Goal: Information Seeking & Learning: Learn about a topic

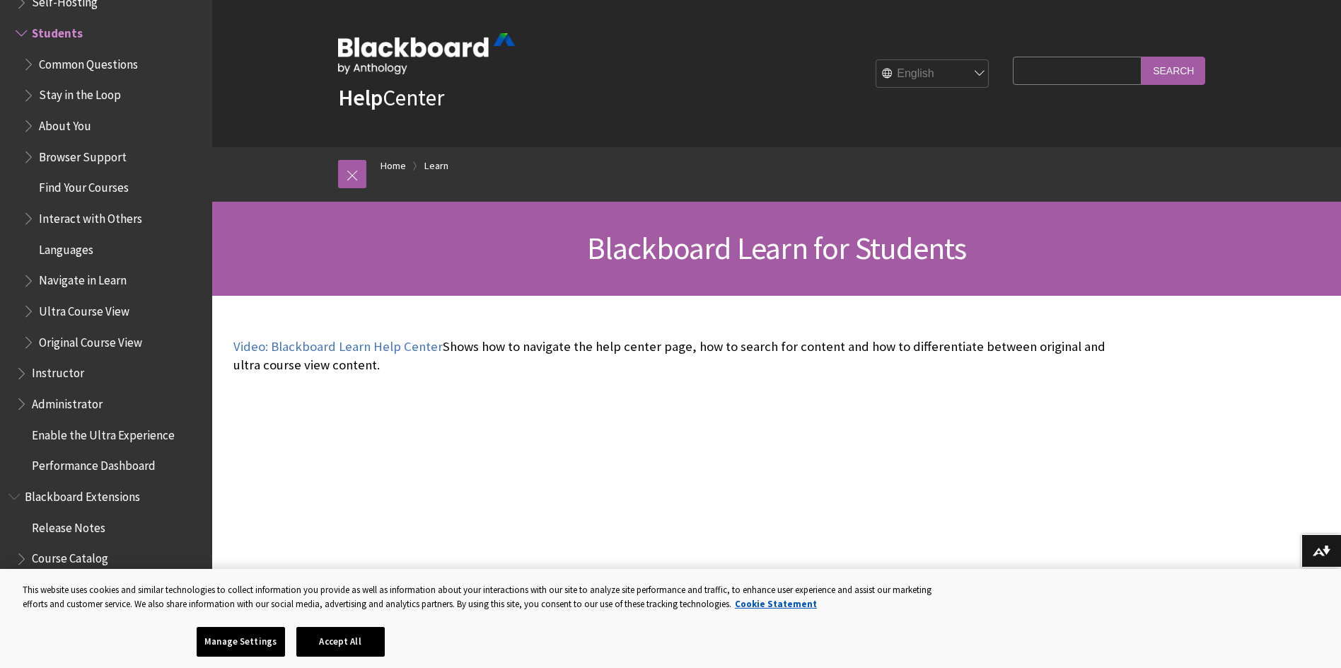
click at [1036, 67] on input "Search Query" at bounding box center [1077, 71] width 129 height 28
type input "EAC report ultra"
click at [1142, 57] on input "Search" at bounding box center [1174, 71] width 64 height 28
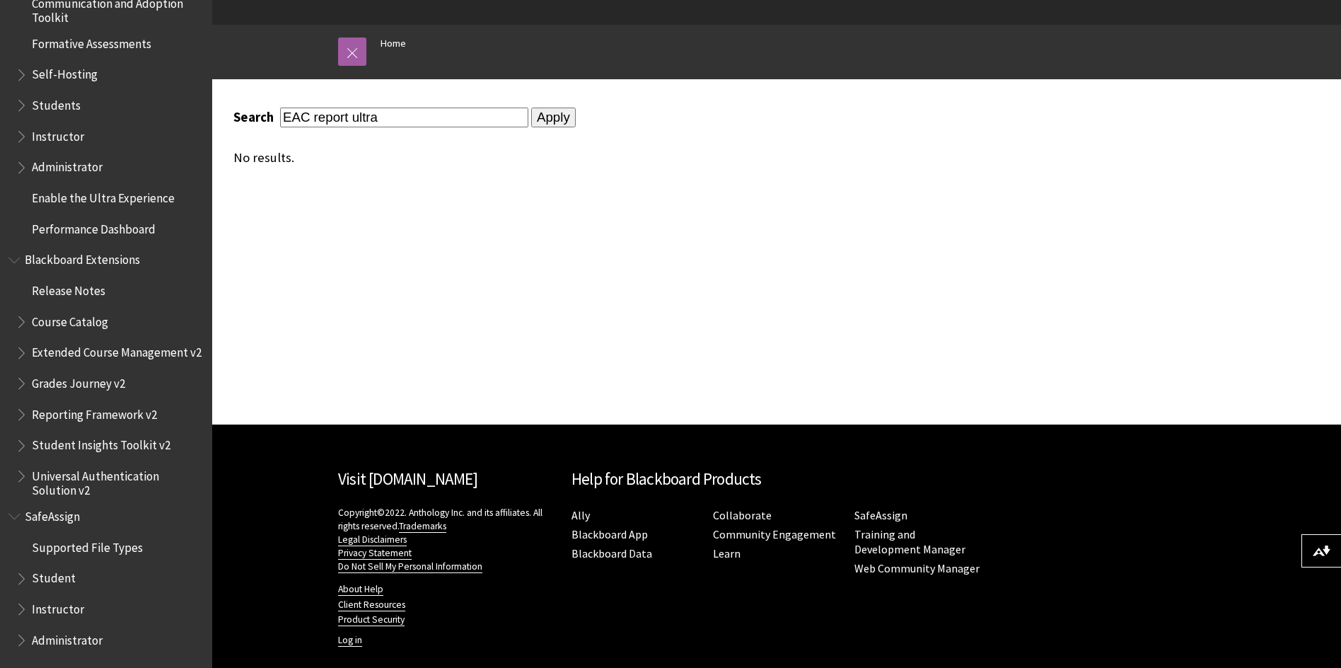
scroll to position [139, 0]
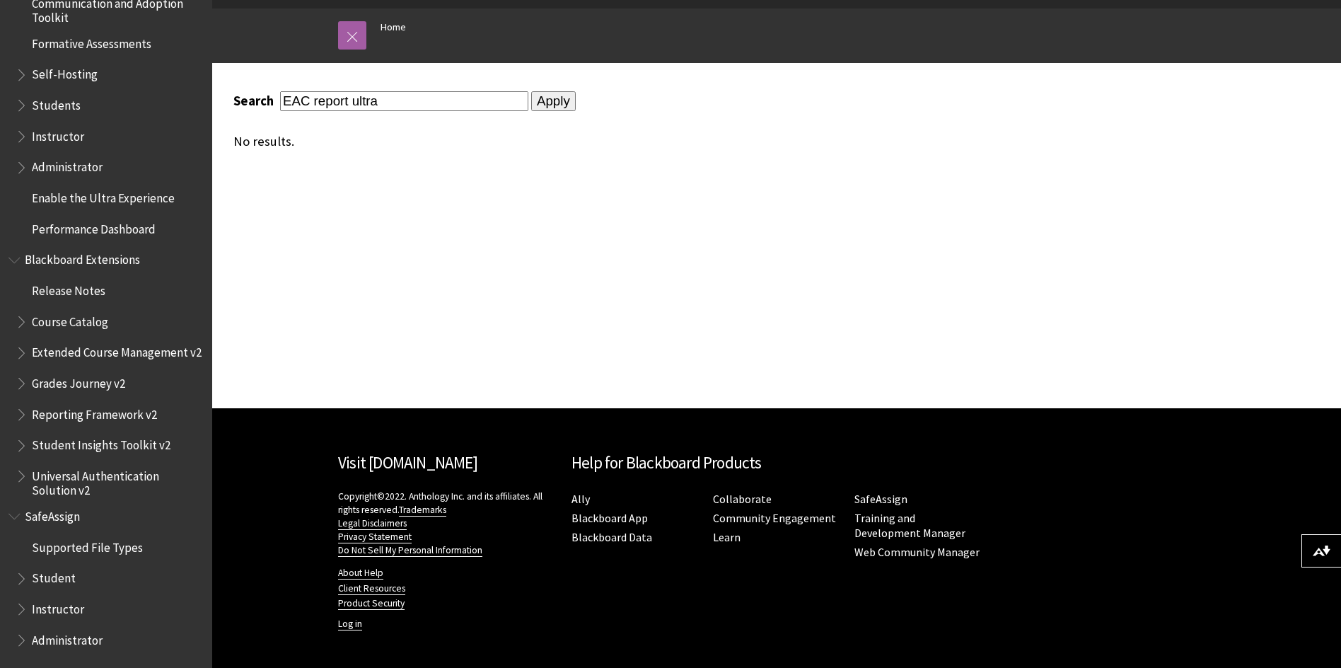
click at [68, 608] on span "Instructor" at bounding box center [58, 606] width 52 height 19
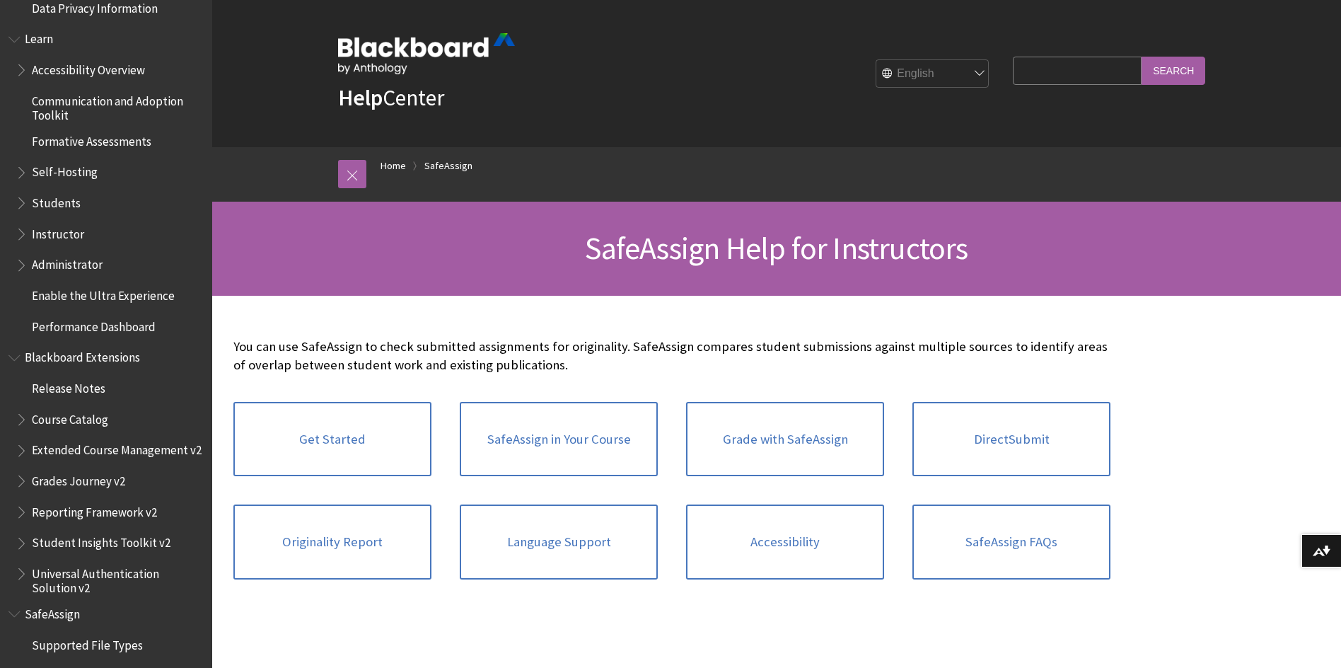
scroll to position [910, 0]
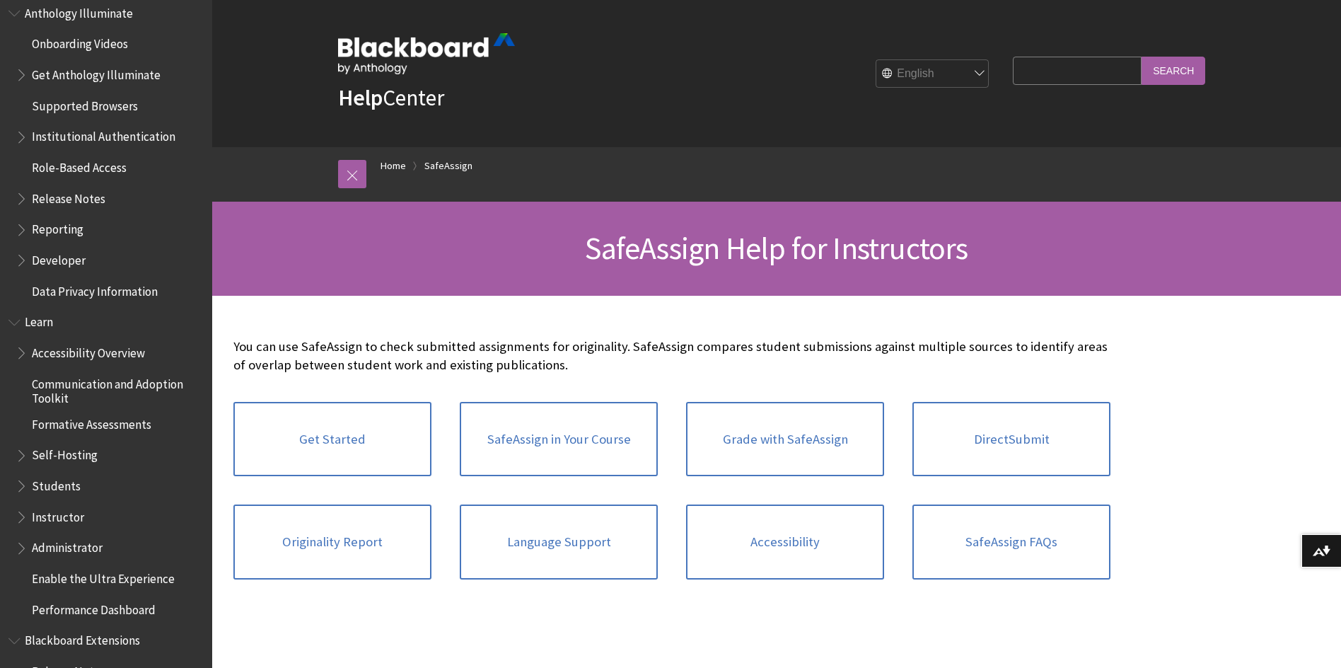
click at [59, 510] on span "Instructor" at bounding box center [58, 514] width 52 height 19
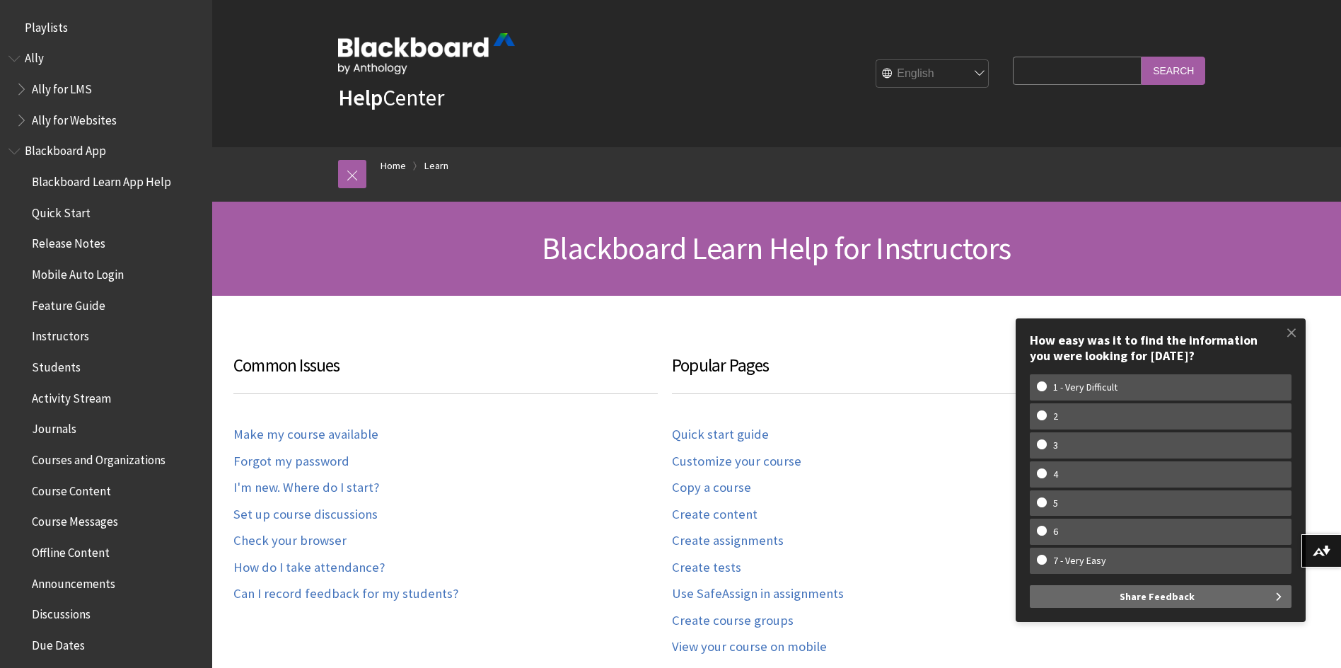
click at [1073, 70] on input "Search Query" at bounding box center [1077, 71] width 129 height 28
type input "report"
click at [1142, 57] on input "Search" at bounding box center [1174, 71] width 64 height 28
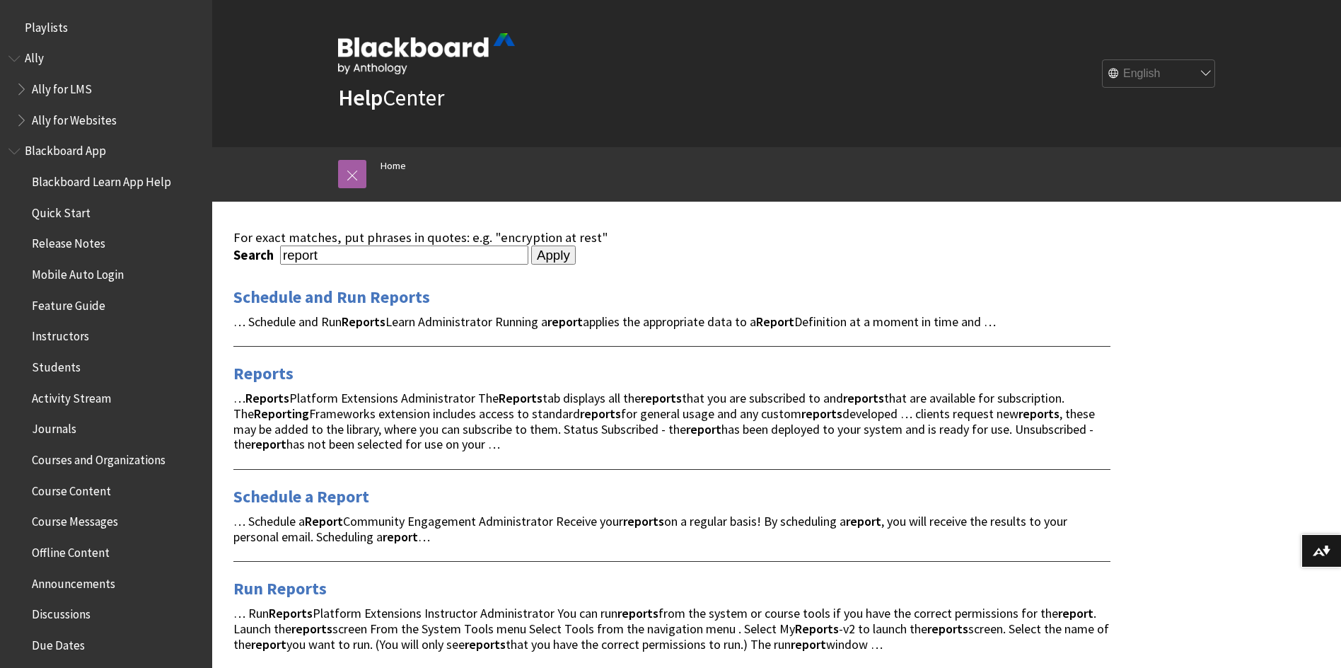
click at [330, 253] on input "report" at bounding box center [404, 254] width 248 height 19
type input "EAC"
click at [531, 245] on input "Apply" at bounding box center [553, 255] width 45 height 20
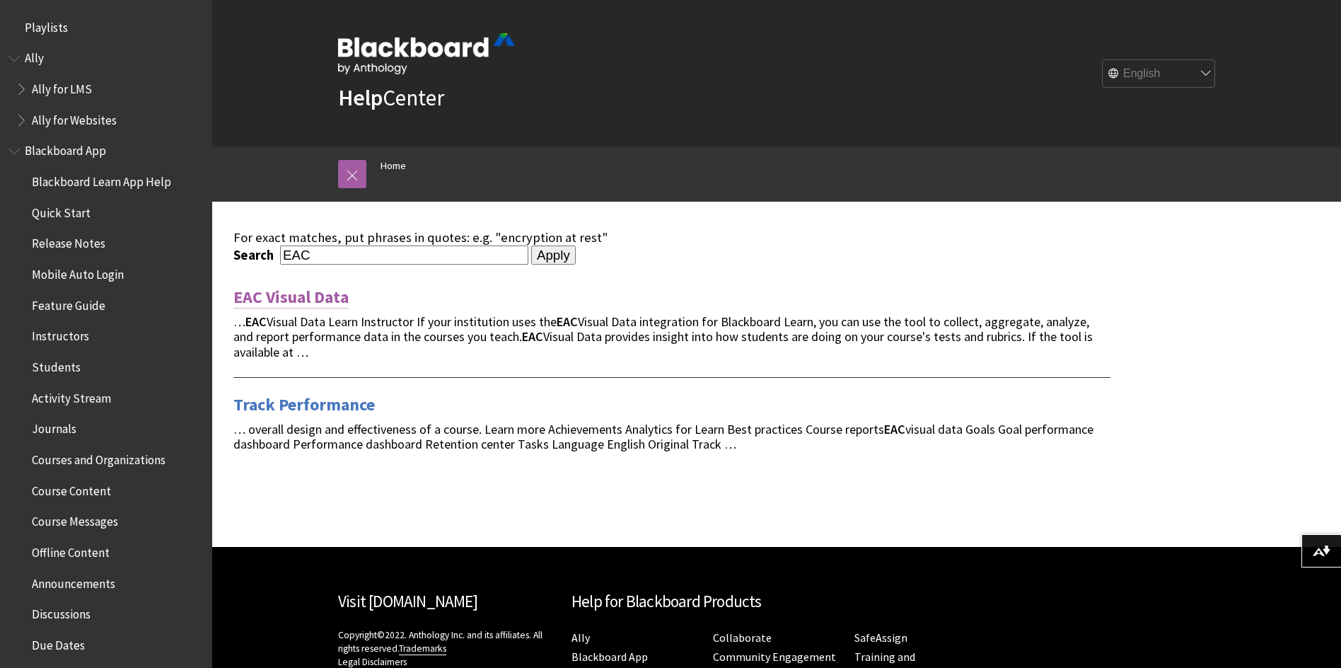
click at [337, 303] on link "EAC Visual Data" at bounding box center [290, 297] width 115 height 23
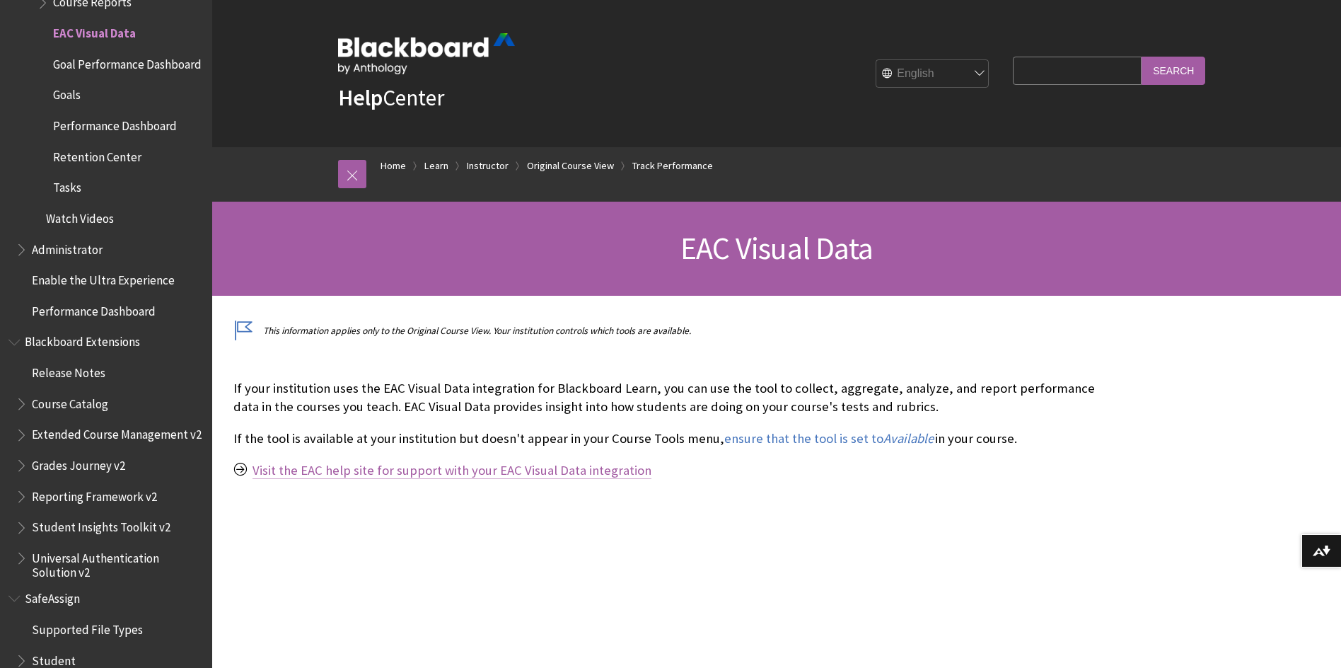
click at [462, 470] on link "Visit the EAC help site for support with your EAC Visual Data integration" at bounding box center [452, 470] width 399 height 17
click at [1102, 69] on input "Search Query" at bounding box center [1077, 71] width 129 height 28
type input "eac visual data"
click at [1142, 57] on input "Search" at bounding box center [1174, 71] width 64 height 28
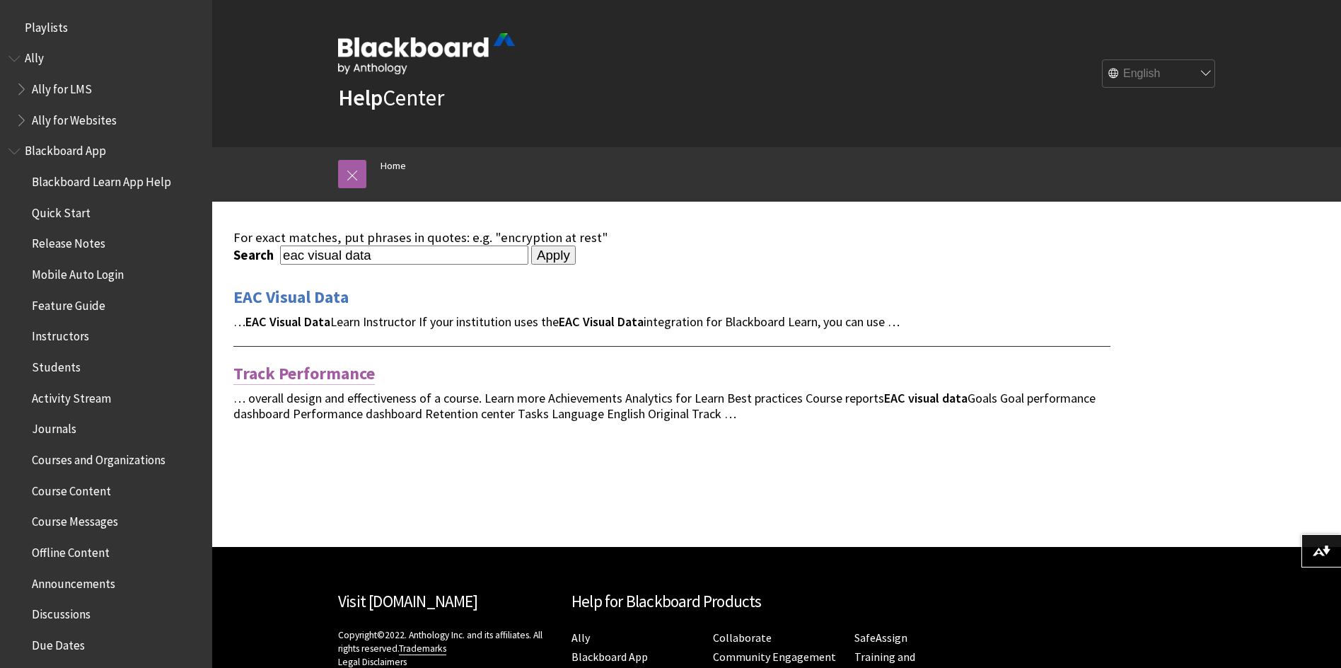
click at [360, 377] on link "Track Performance" at bounding box center [303, 373] width 141 height 23
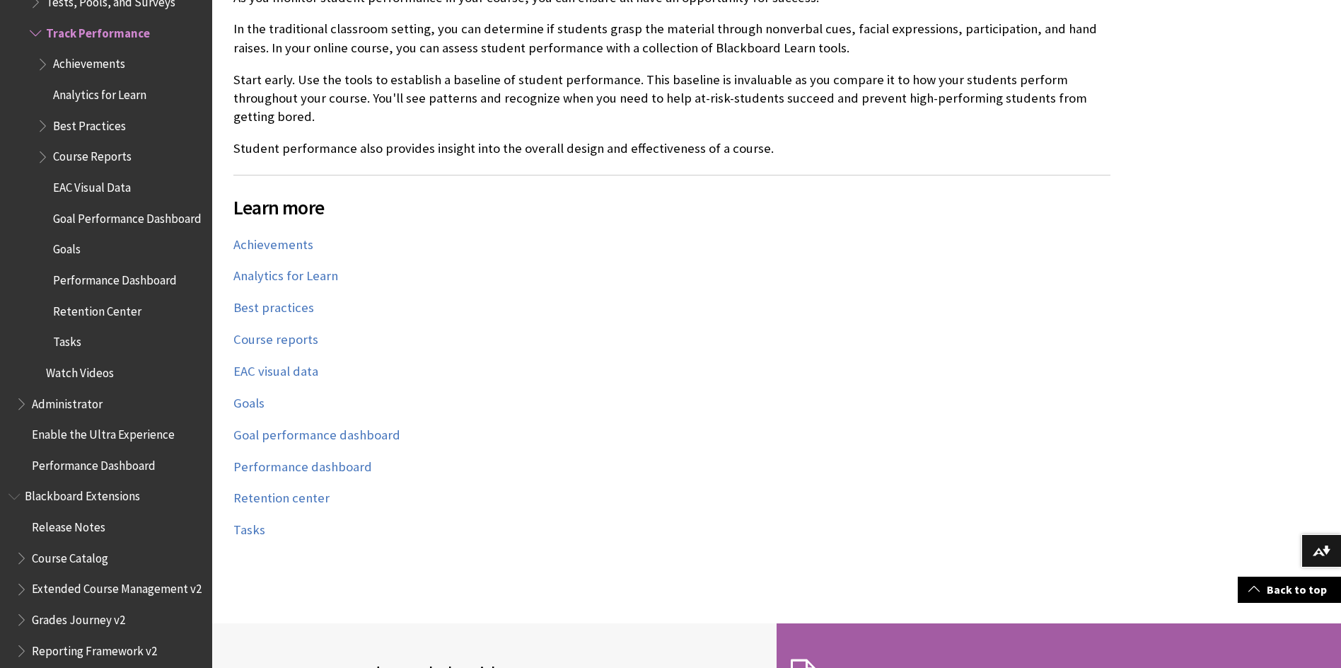
scroll to position [424, 0]
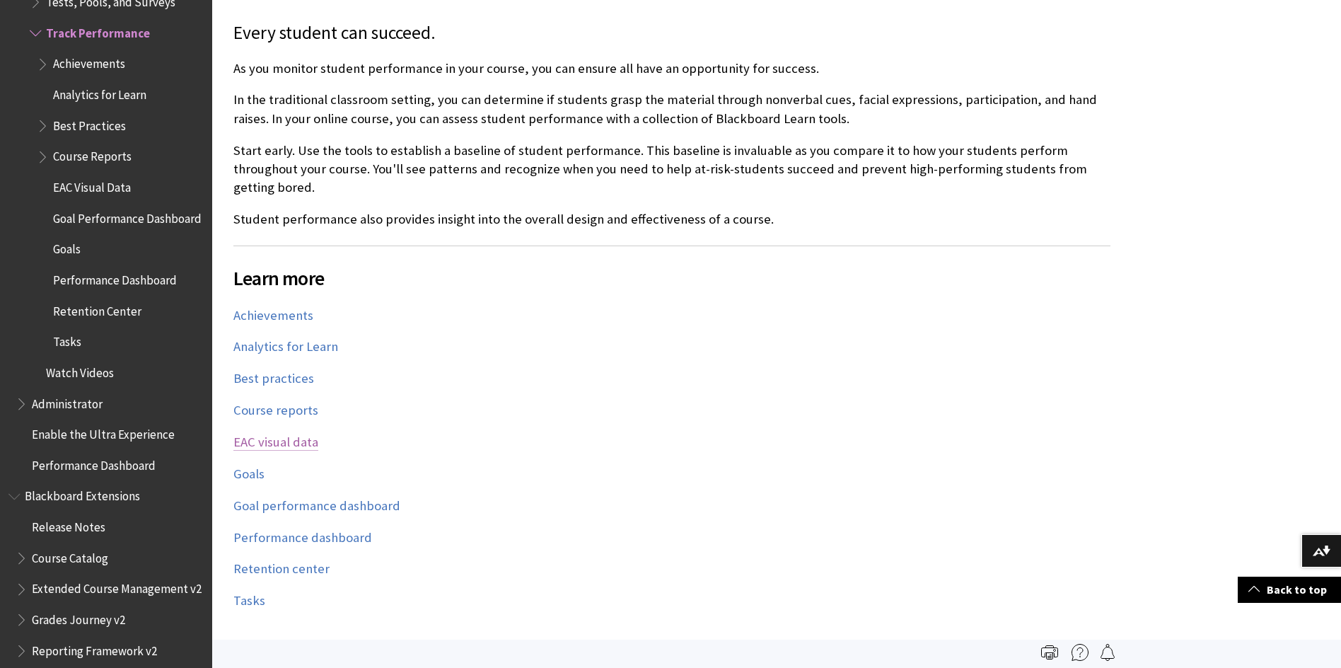
click at [306, 434] on link "EAC visual data" at bounding box center [275, 442] width 85 height 17
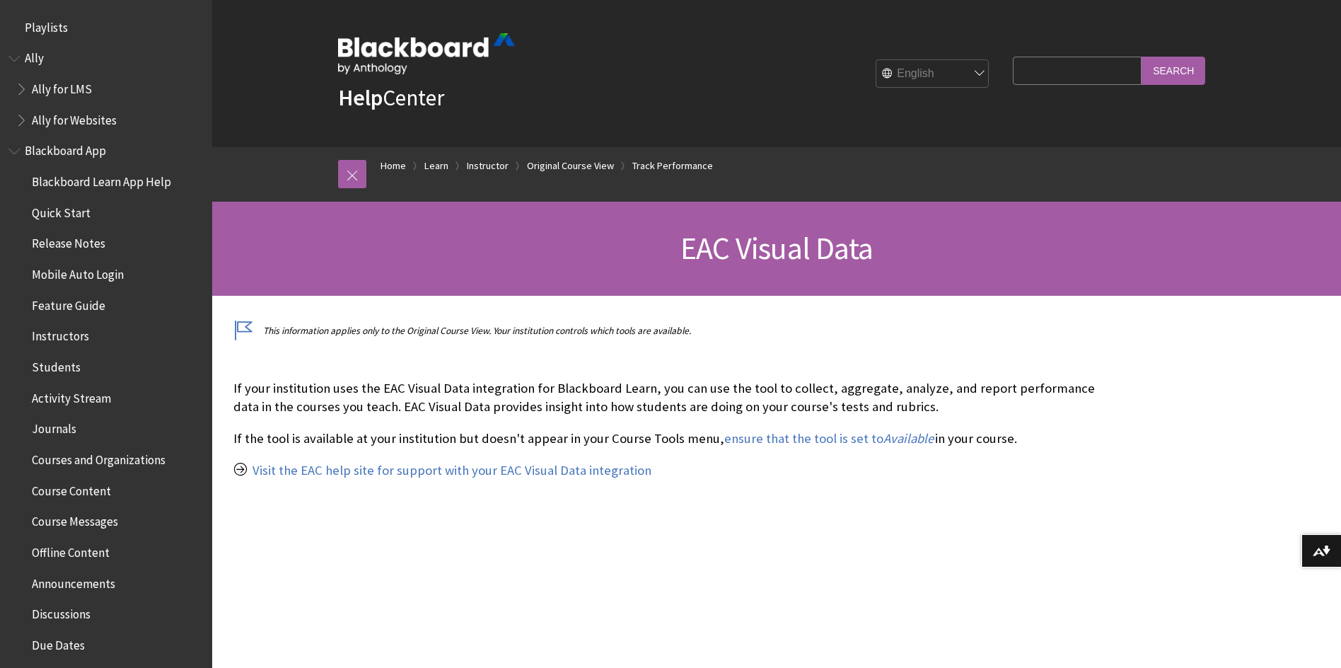
drag, startPoint x: 1023, startPoint y: 86, endPoint x: 1026, endPoint y: 66, distance: 19.3
click at [1023, 86] on fieldset "Search Query Search" at bounding box center [1108, 73] width 209 height 42
click at [1026, 66] on input "Search Query" at bounding box center [1077, 71] width 129 height 28
type input "exam report"
click at [1142, 57] on input "Search" at bounding box center [1174, 71] width 64 height 28
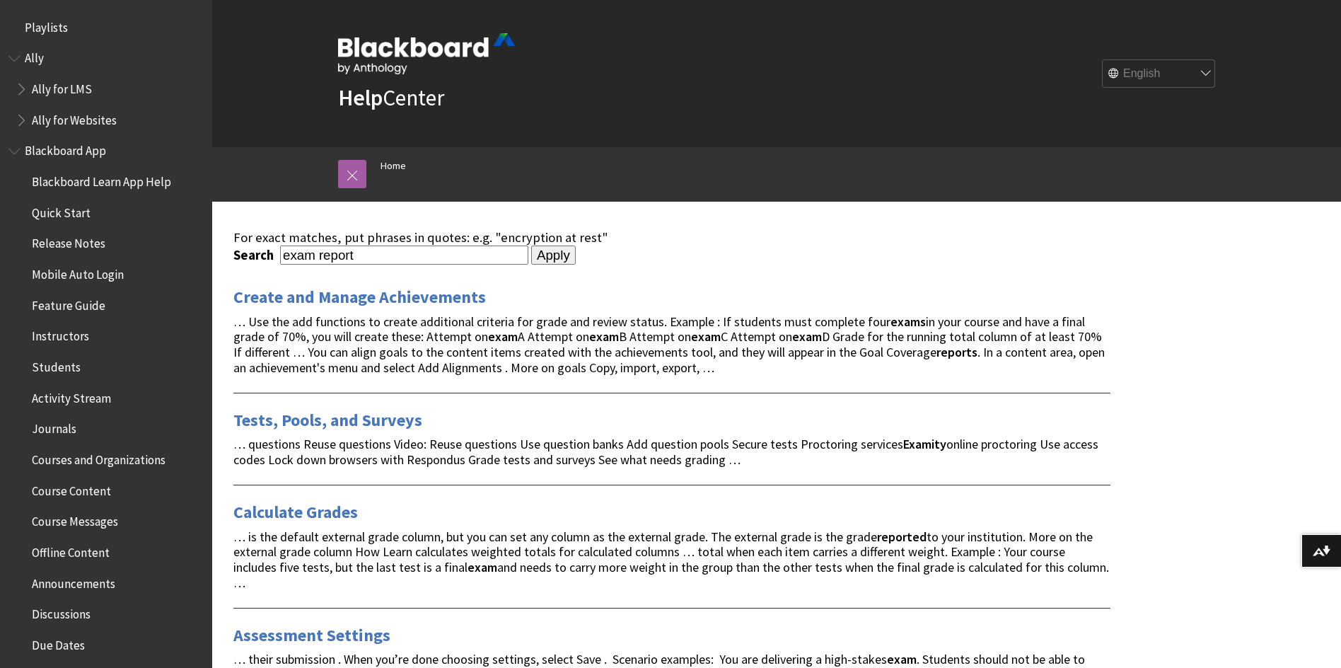
click at [62, 339] on span "Instructors" at bounding box center [60, 334] width 57 height 19
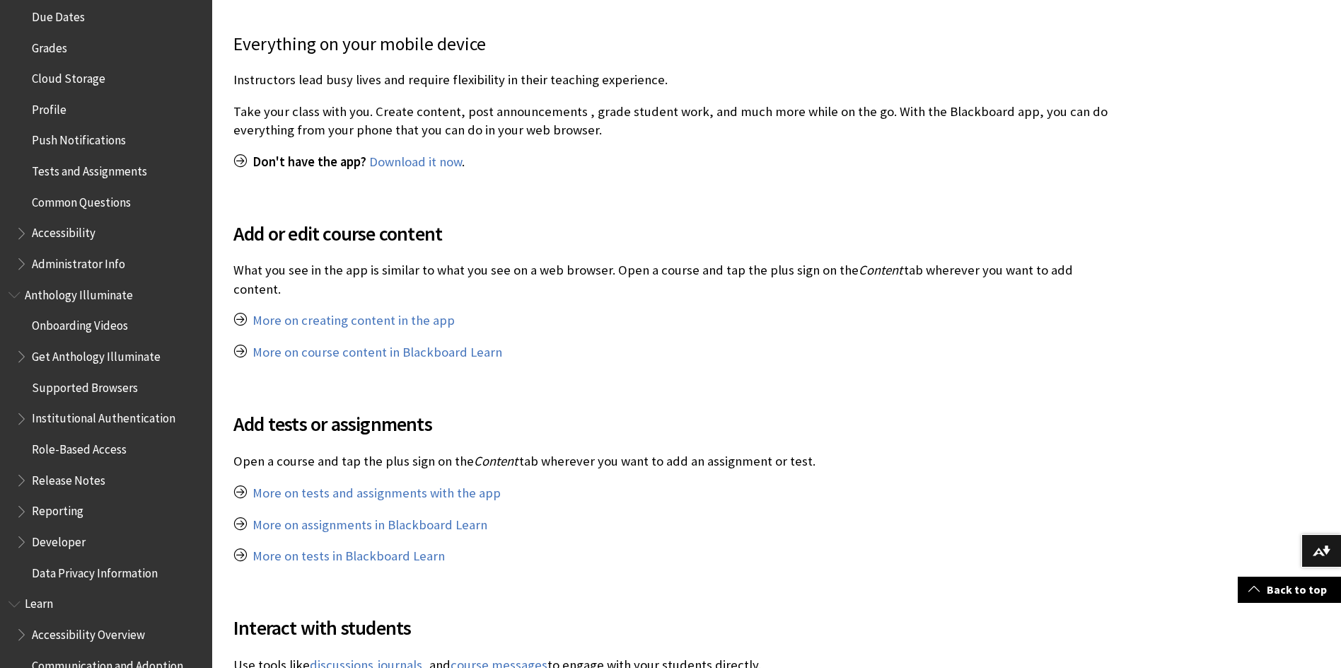
scroll to position [657, 0]
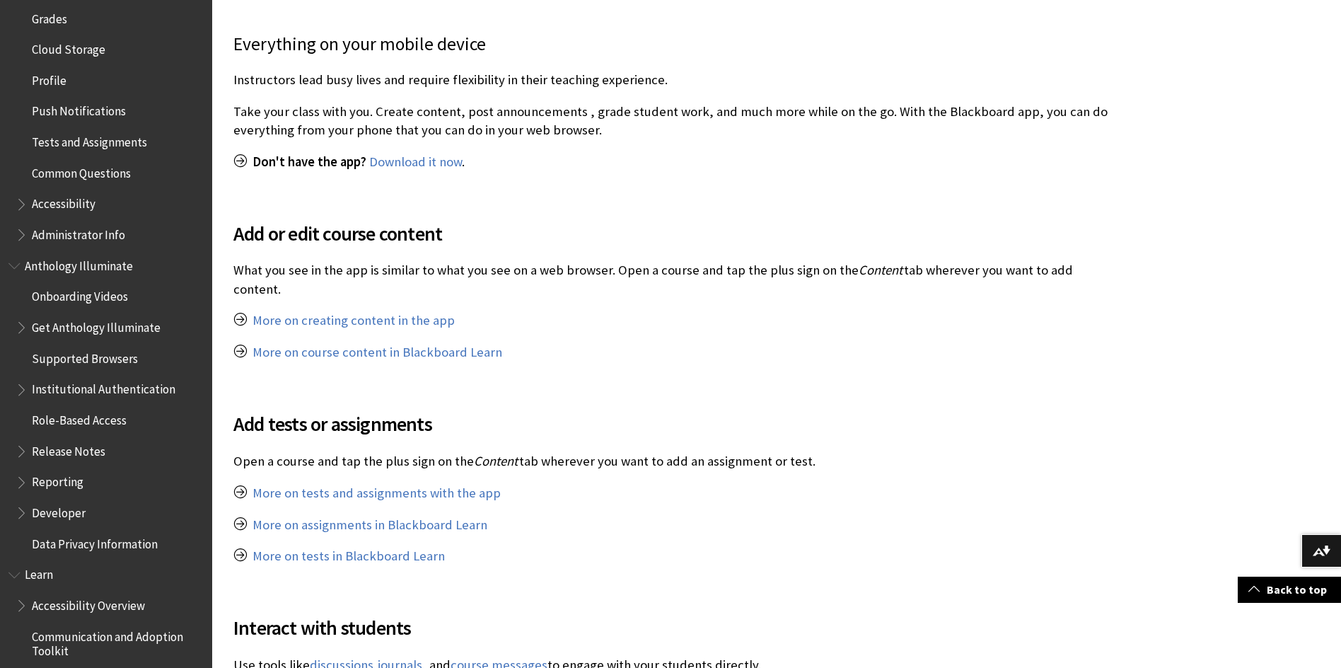
click at [66, 479] on span "Reporting" at bounding box center [58, 479] width 52 height 19
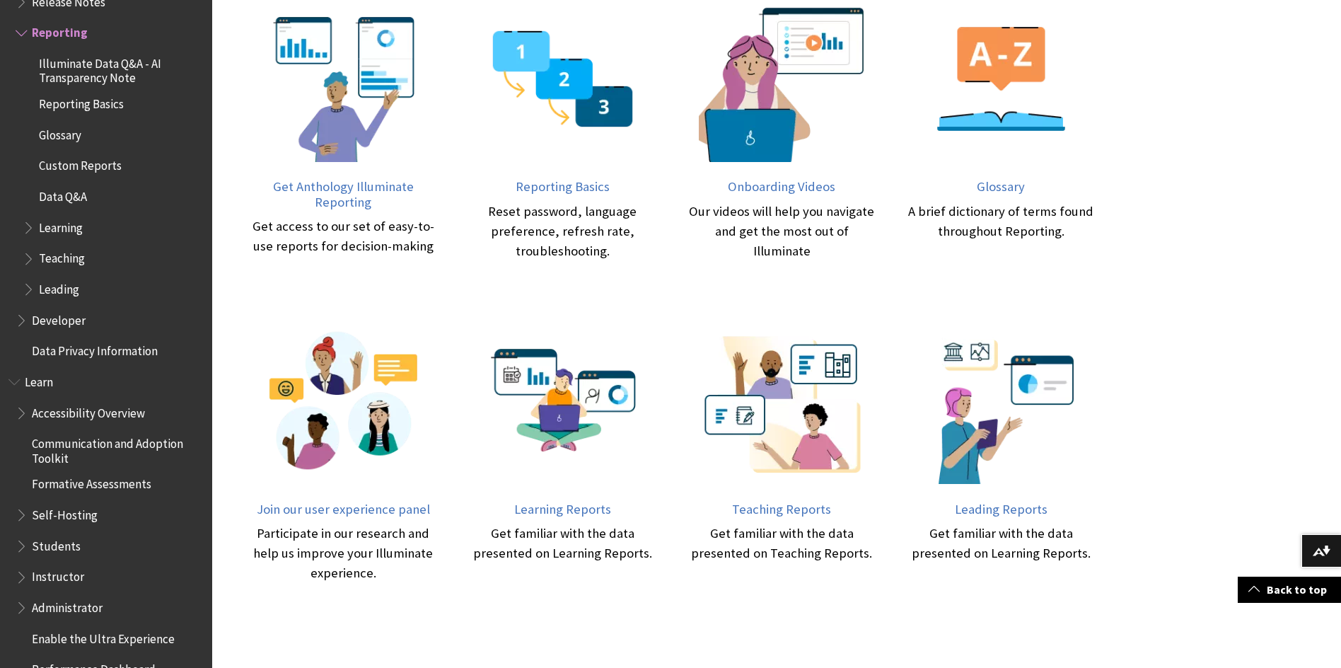
scroll to position [637, 0]
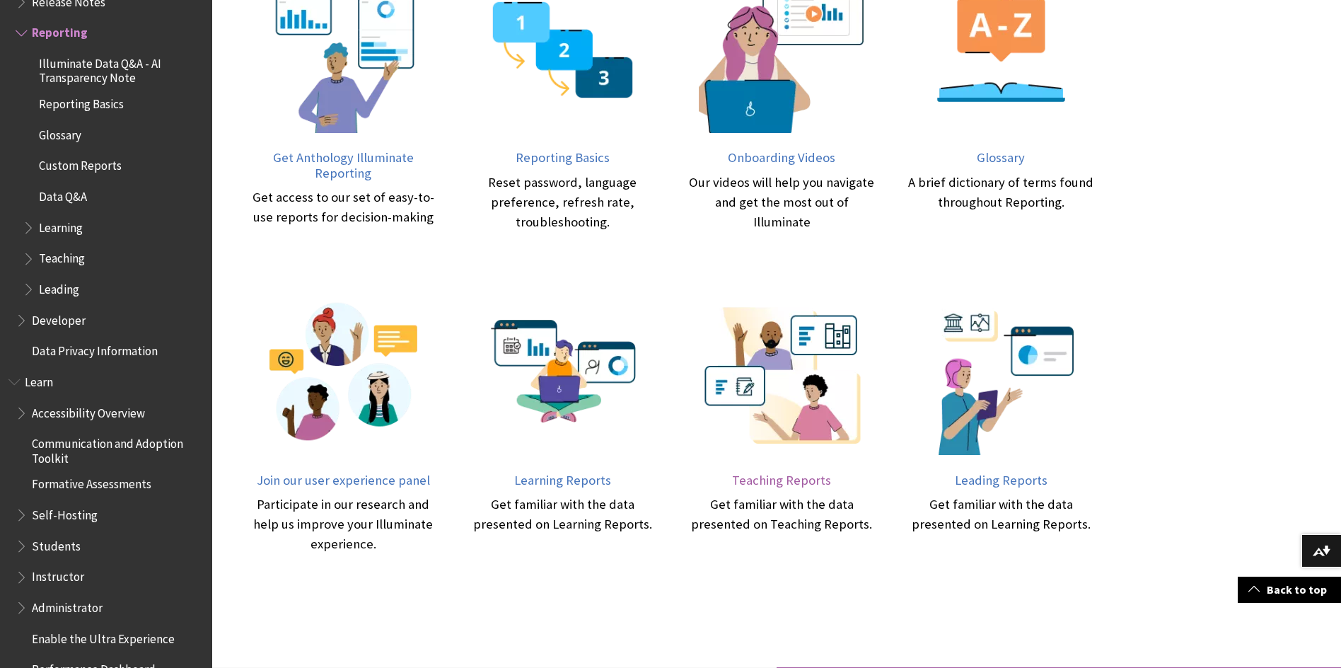
click at [765, 482] on span "Teaching Reports" at bounding box center [781, 480] width 99 height 16
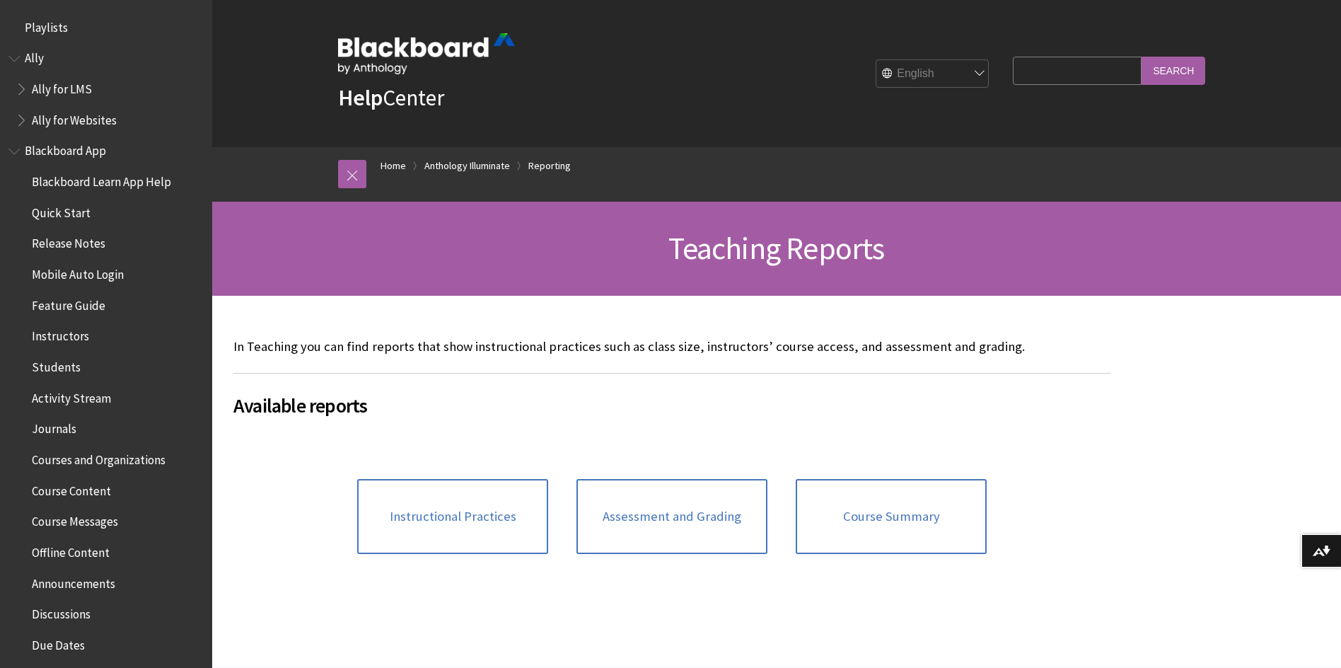
scroll to position [1332, 0]
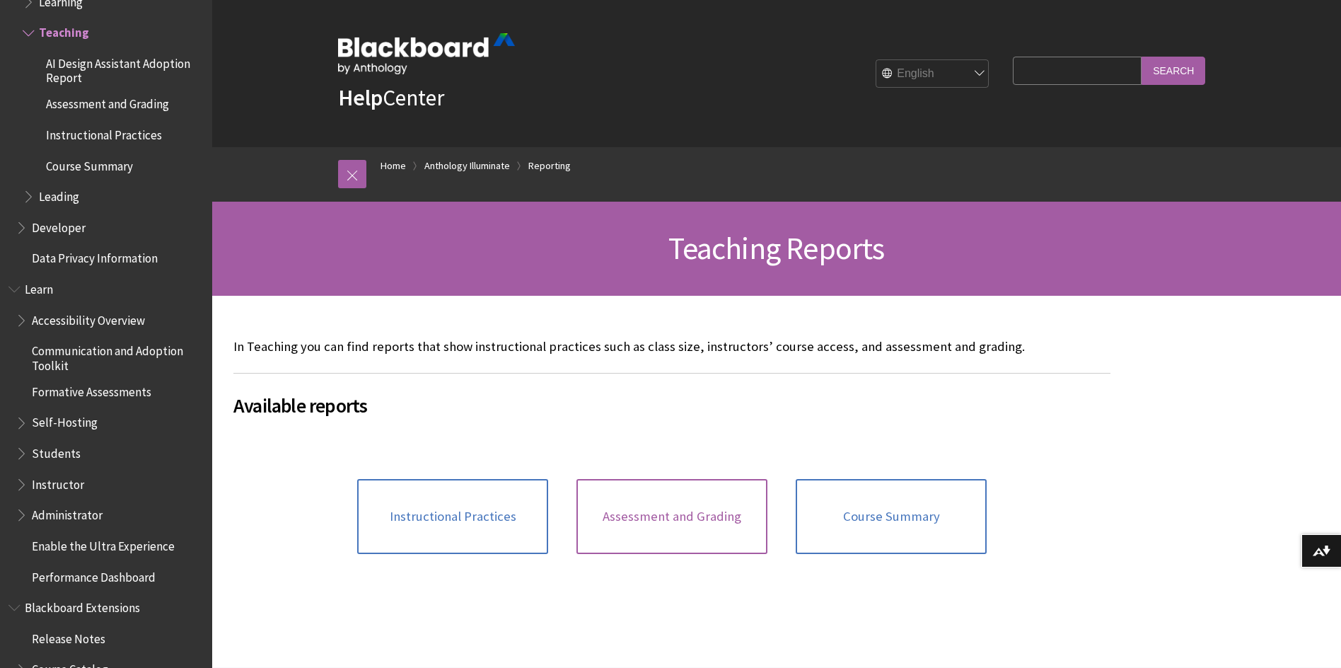
click at [601, 506] on link "Assessment and Grading" at bounding box center [672, 516] width 191 height 75
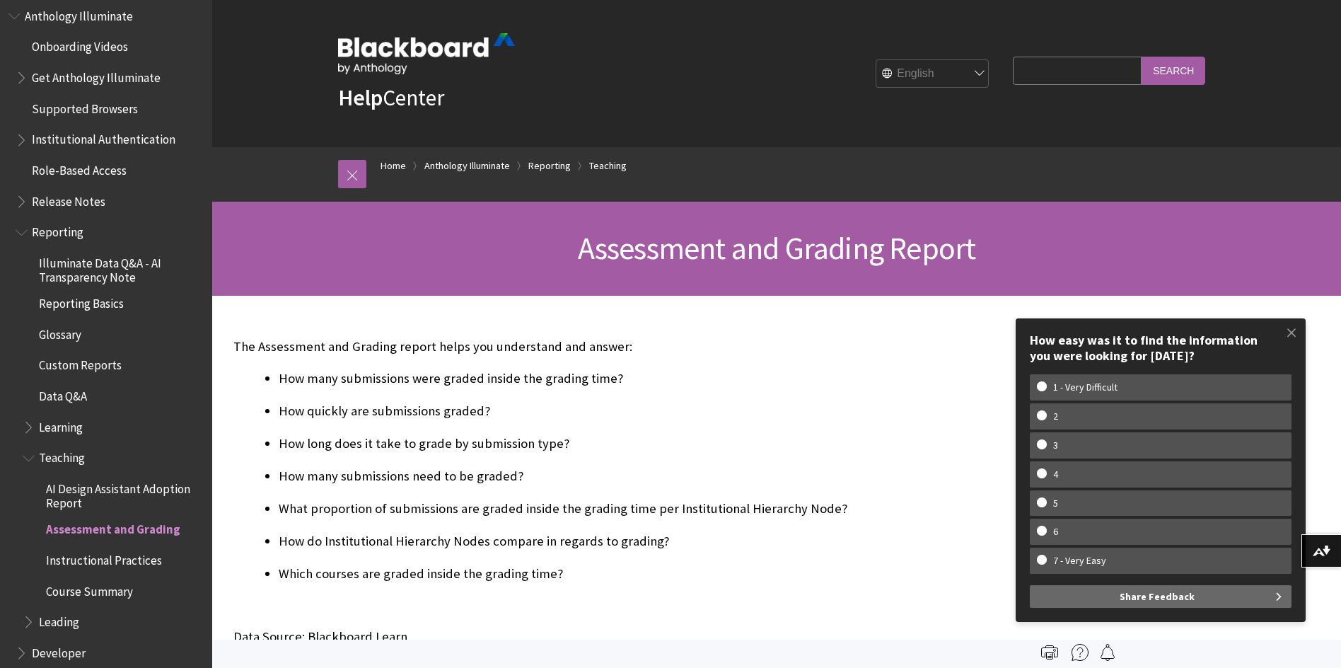
scroll to position [908, 0]
click at [66, 435] on span "Learning" at bounding box center [113, 427] width 181 height 24
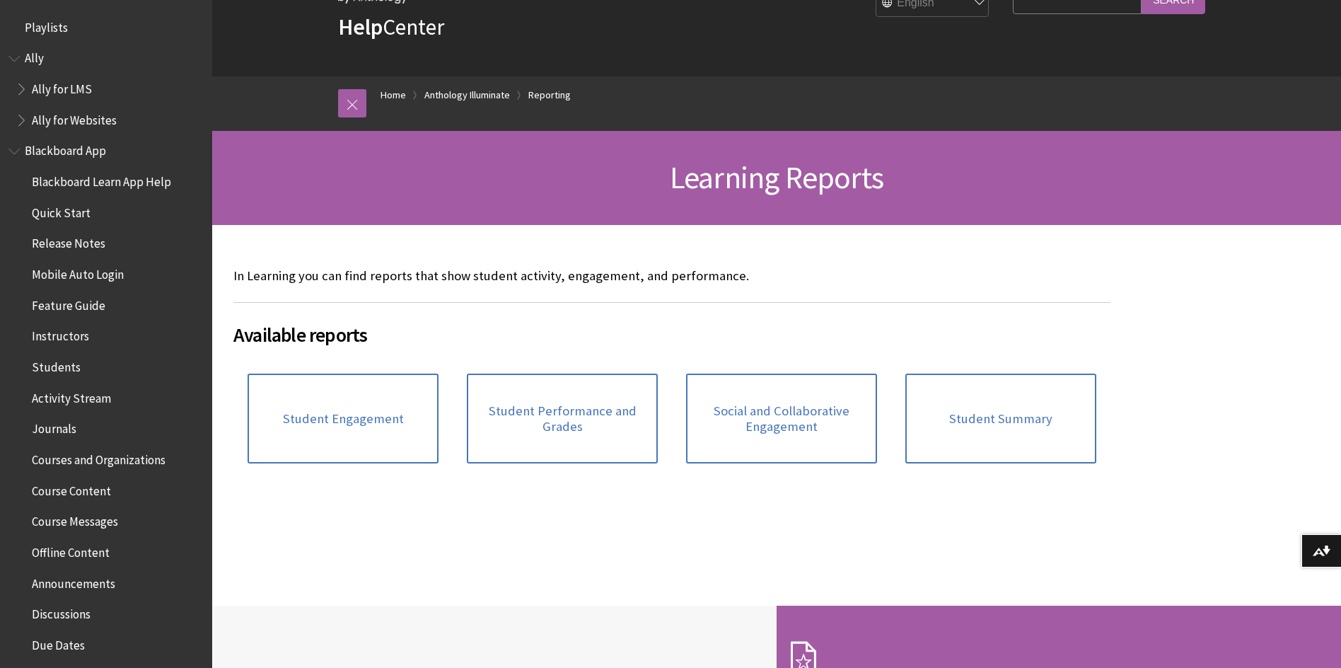
scroll to position [1301, 0]
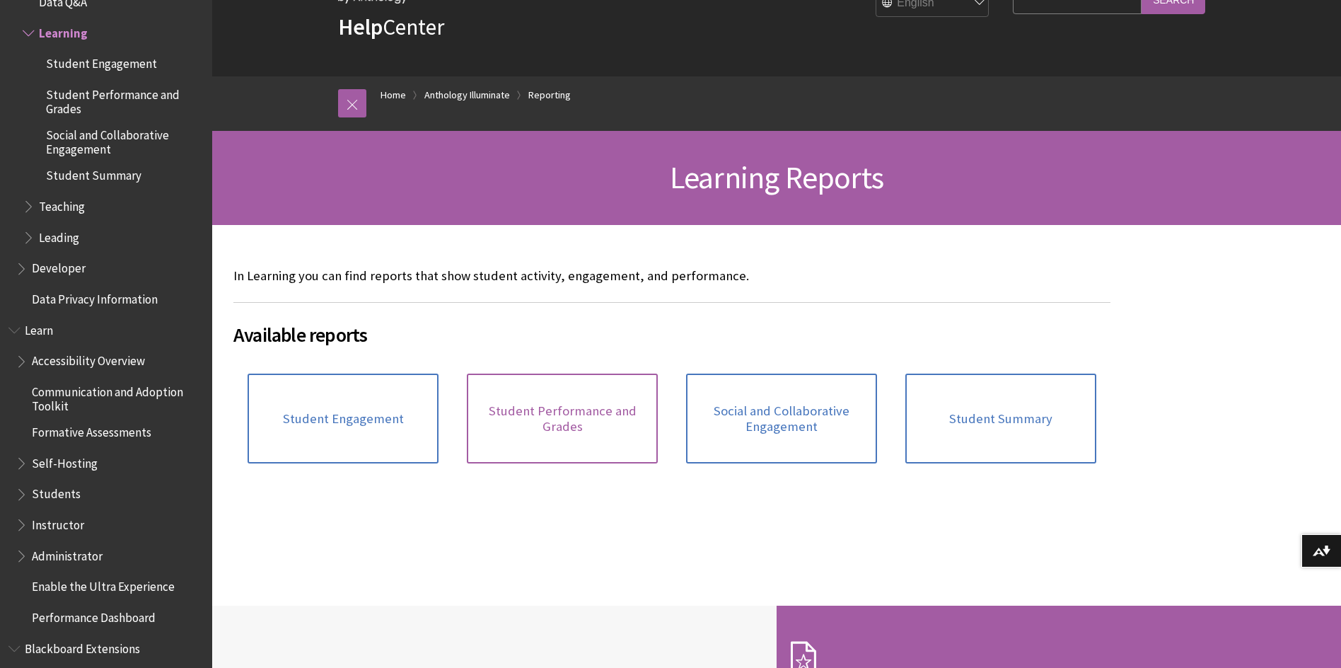
click at [580, 419] on span "Student Performance and Grades" at bounding box center [562, 418] width 174 height 30
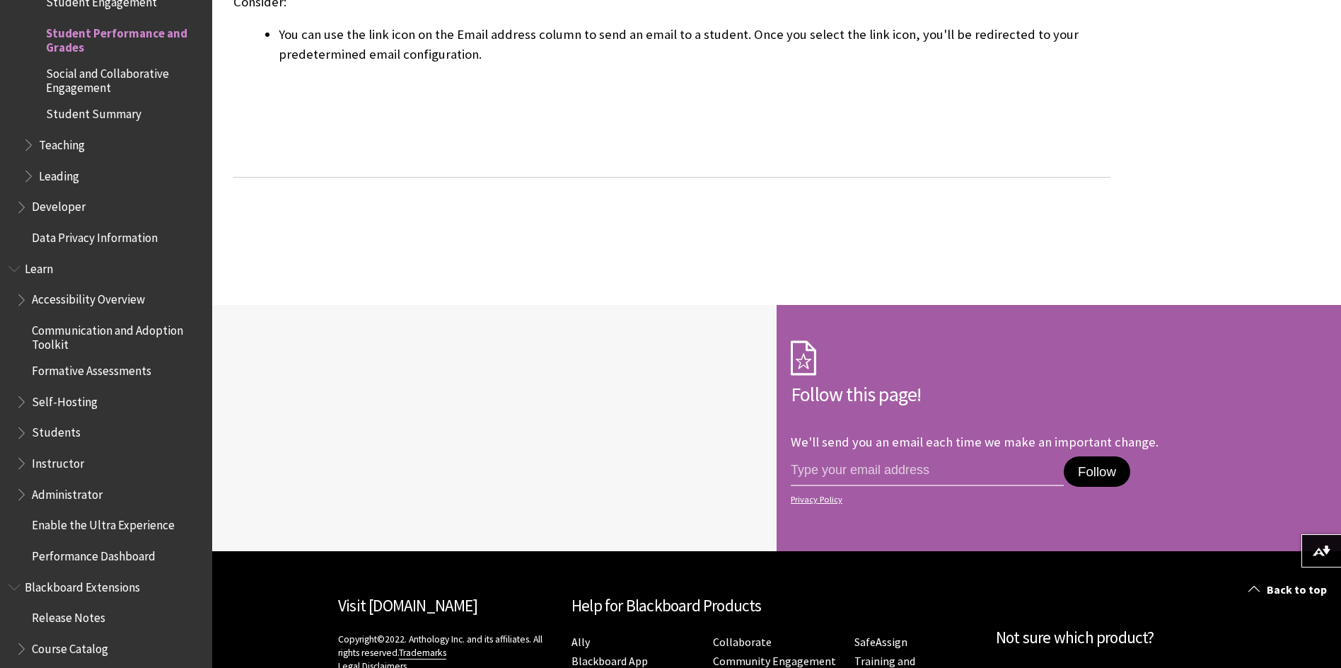
scroll to position [2617, 0]
